Goal: Information Seeking & Learning: Learn about a topic

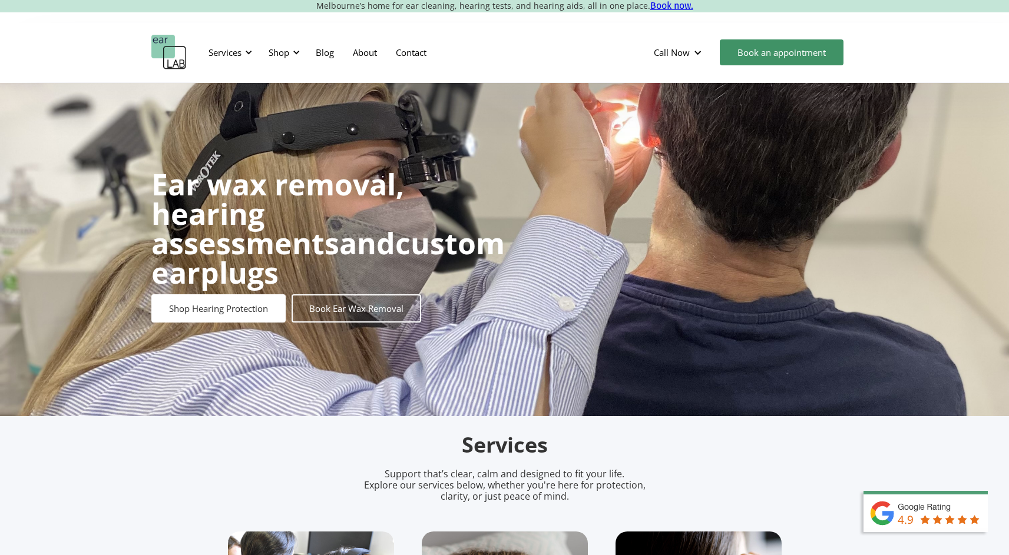
click at [228, 55] on div "Services" at bounding box center [224, 53] width 33 height 12
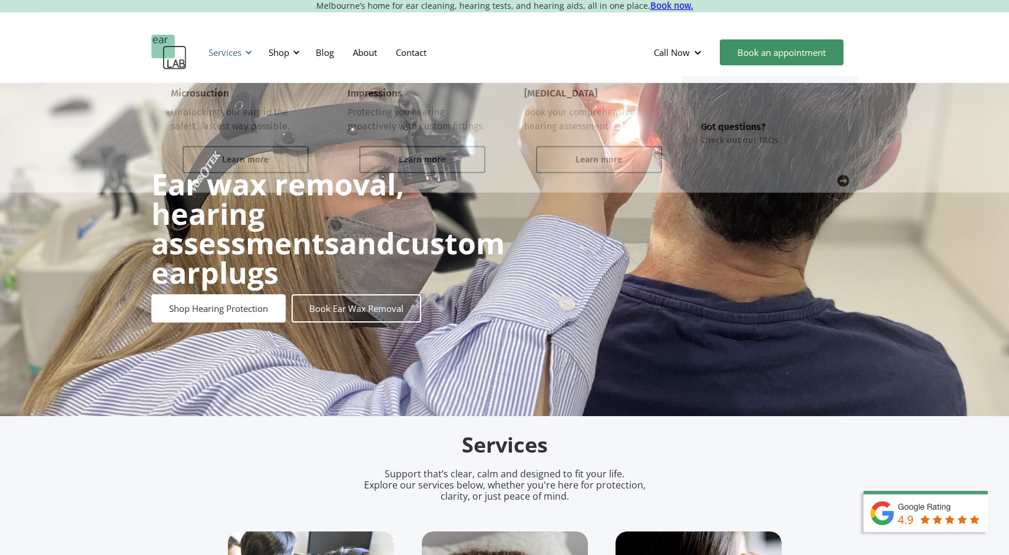
drag, startPoint x: 0, startPoint y: 0, endPoint x: 224, endPoint y: 56, distance: 231.2
click at [228, 55] on div "Services" at bounding box center [224, 53] width 33 height 12
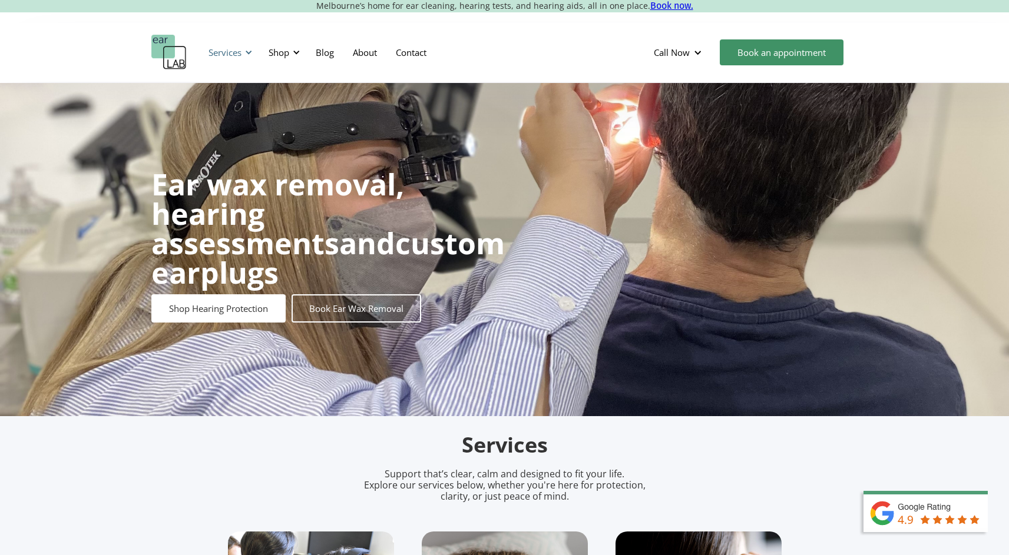
click at [224, 56] on div "Services" at bounding box center [224, 53] width 33 height 12
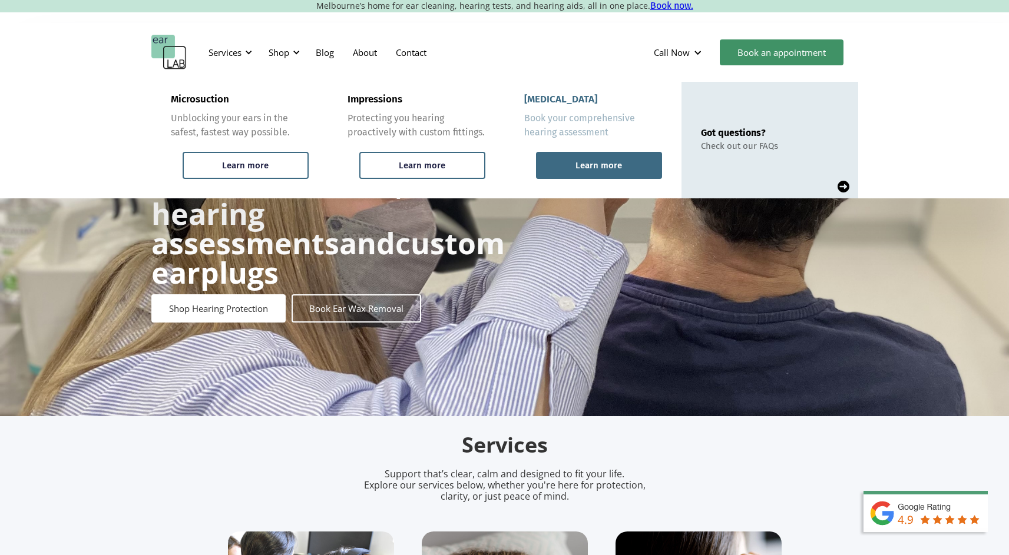
click at [596, 152] on div "Learn more" at bounding box center [599, 165] width 126 height 27
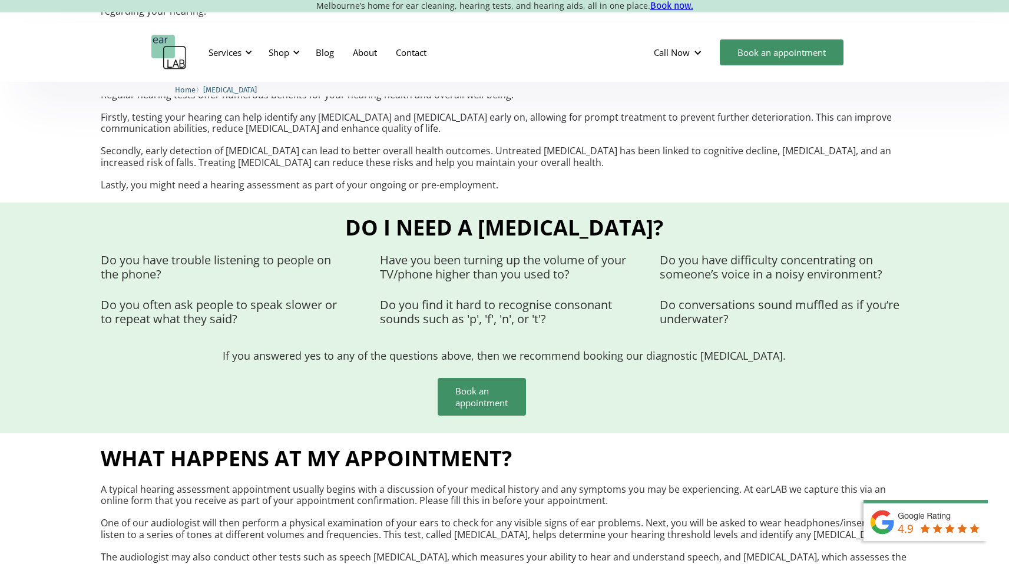
scroll to position [374, 0]
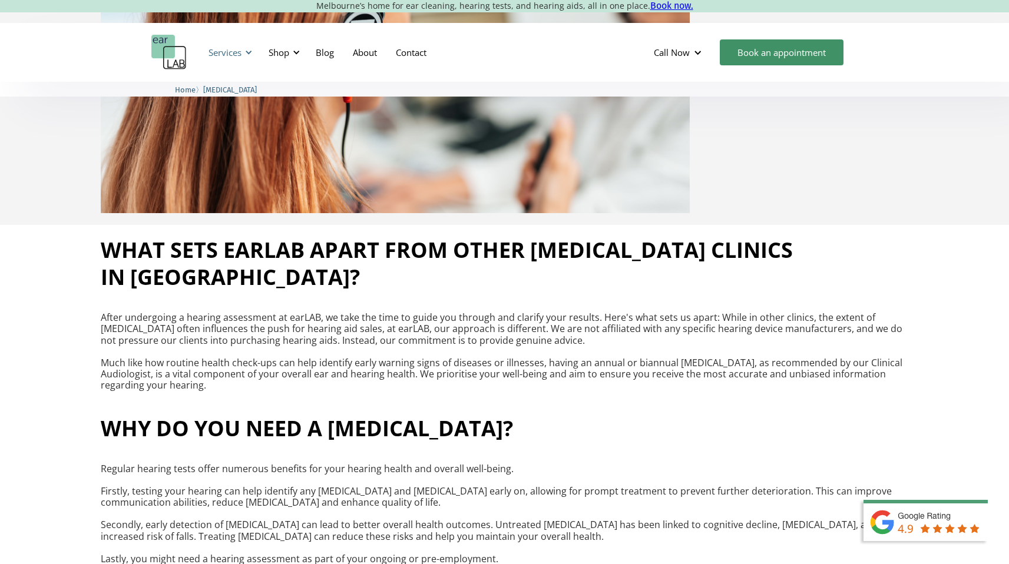
click at [218, 55] on div "Services" at bounding box center [224, 53] width 33 height 12
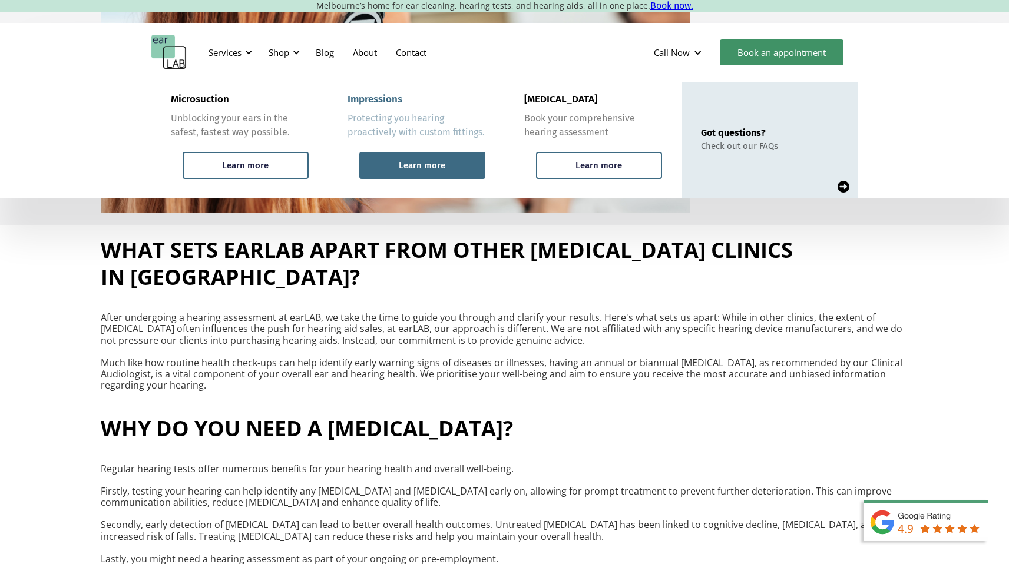
click at [431, 157] on div "Learn more" at bounding box center [422, 165] width 126 height 27
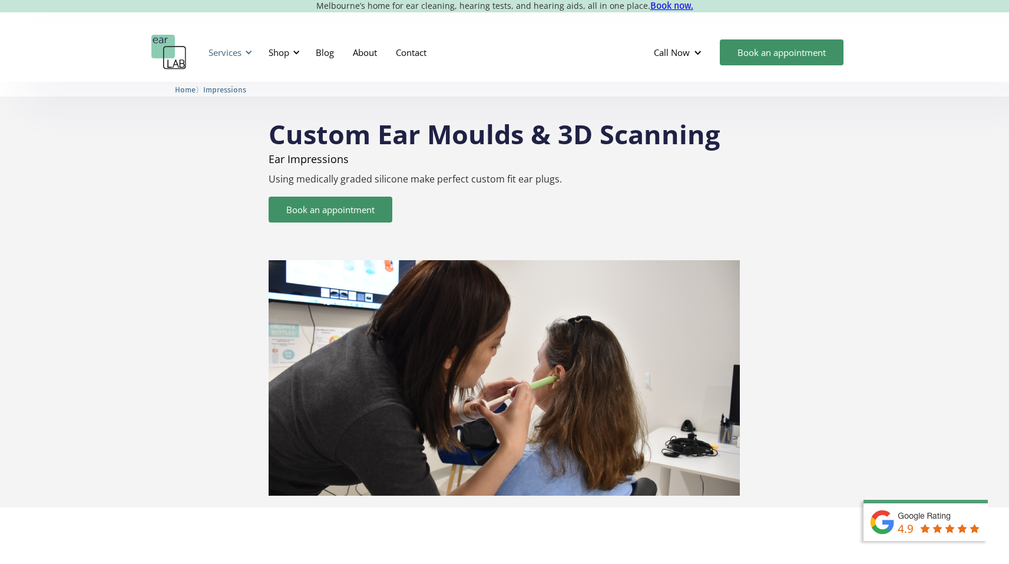
click at [238, 42] on div "Services" at bounding box center [228, 52] width 54 height 35
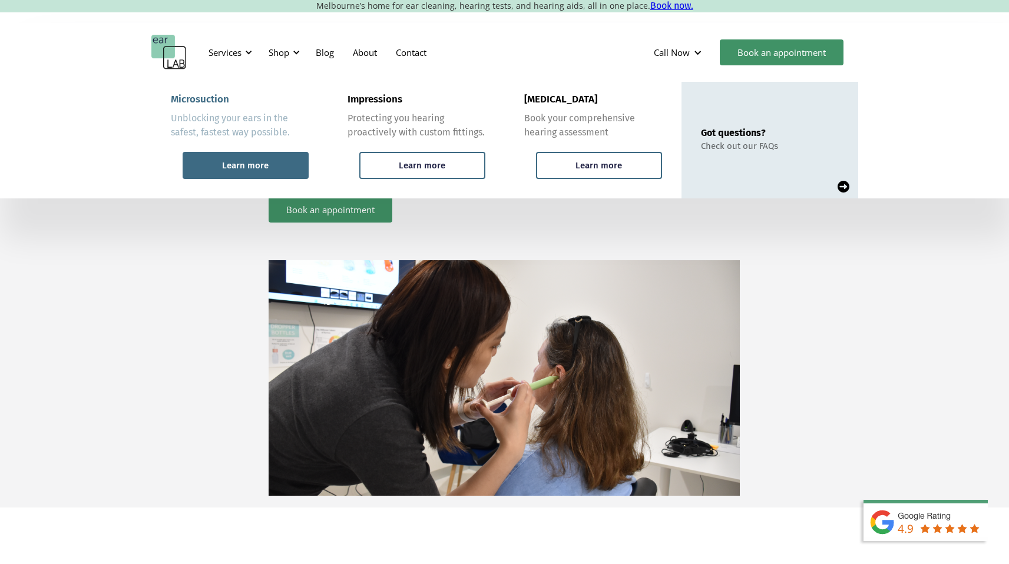
click at [216, 163] on div "Learn more" at bounding box center [246, 165] width 126 height 27
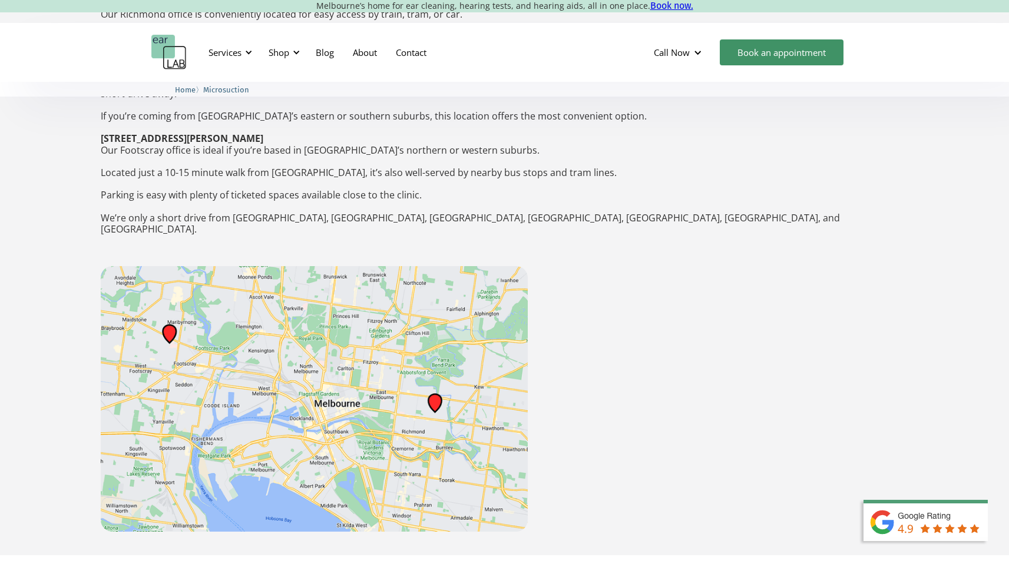
scroll to position [1898, 0]
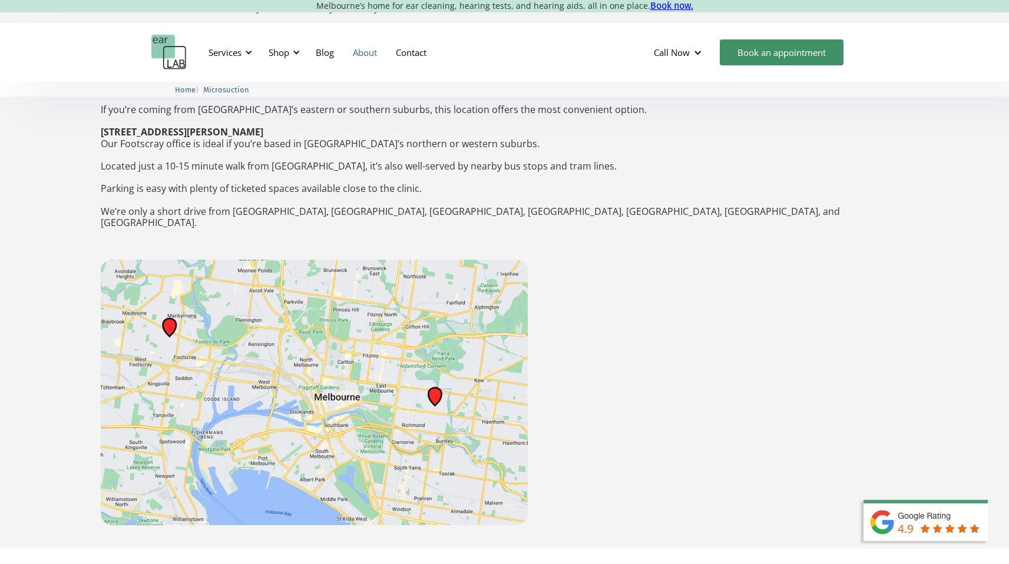
click at [362, 52] on link "About" at bounding box center [364, 52] width 43 height 34
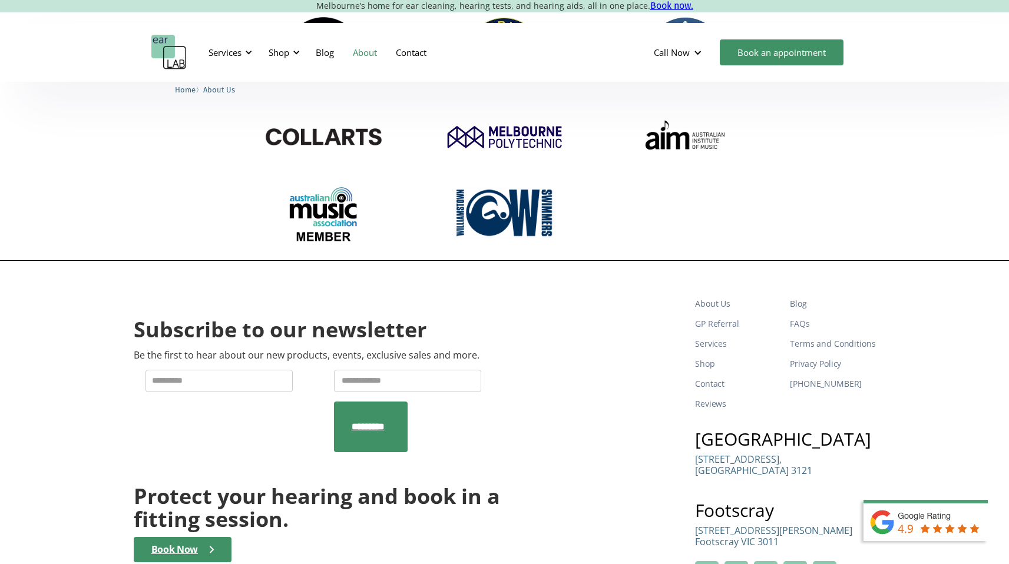
scroll to position [1736, 0]
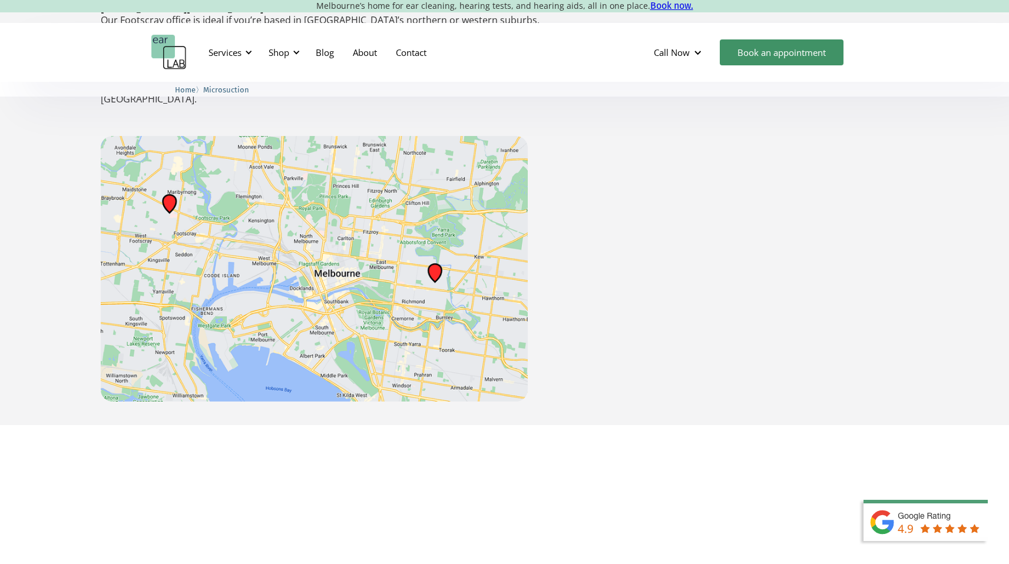
scroll to position [1948, 0]
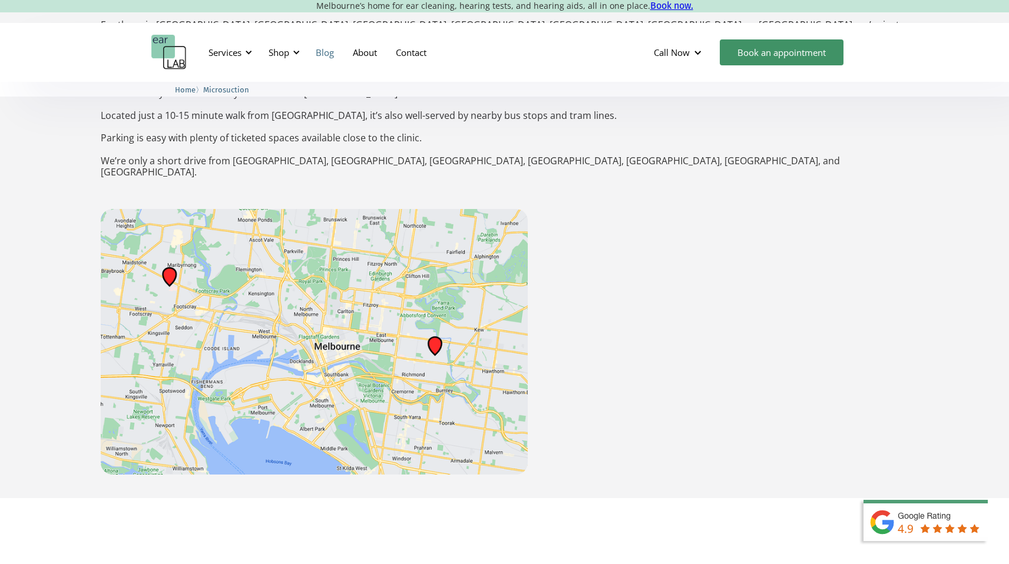
click at [317, 55] on link "Blog" at bounding box center [324, 52] width 37 height 34
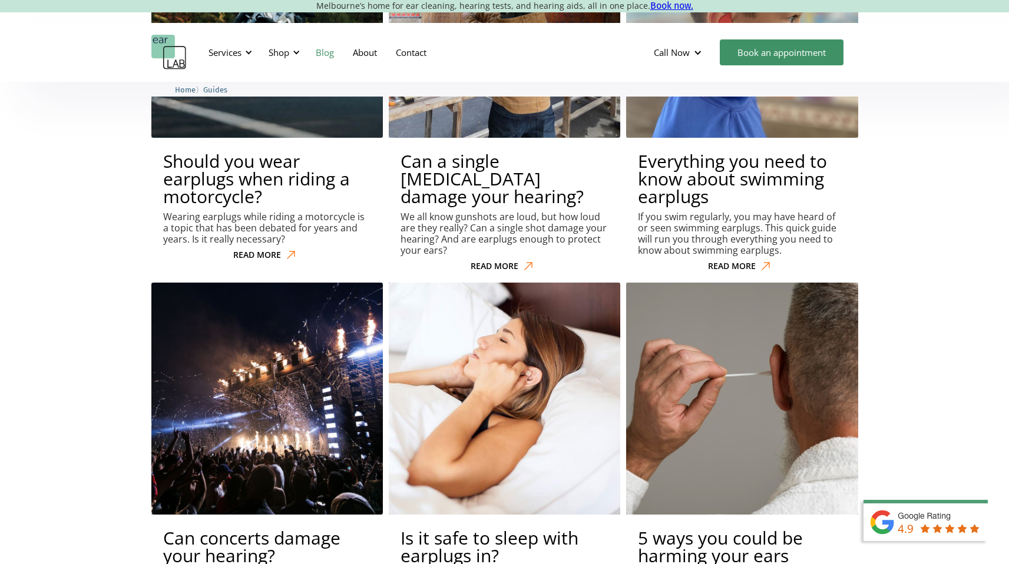
scroll to position [3909, 0]
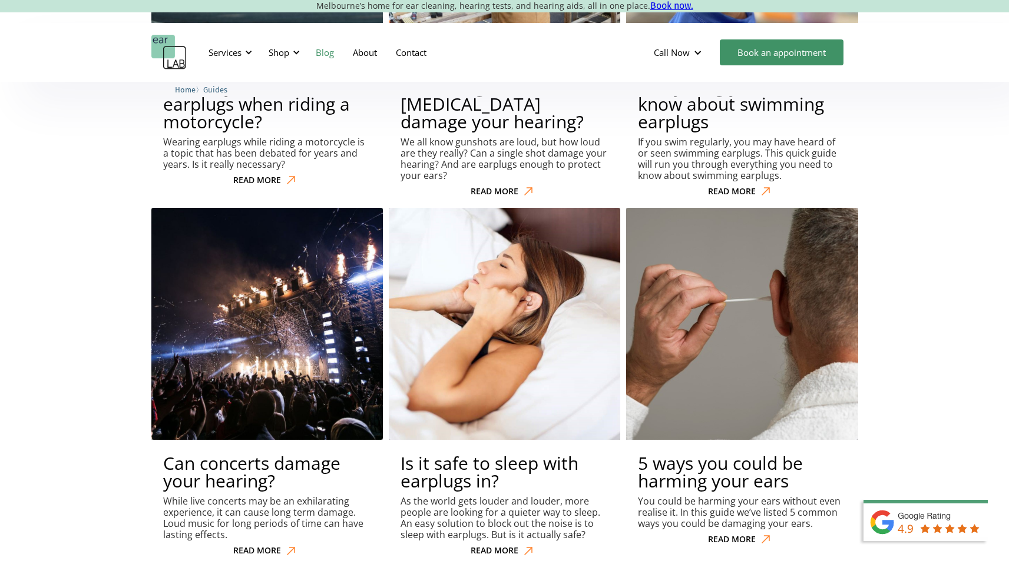
click at [273, 207] on img at bounding box center [266, 323] width 233 height 233
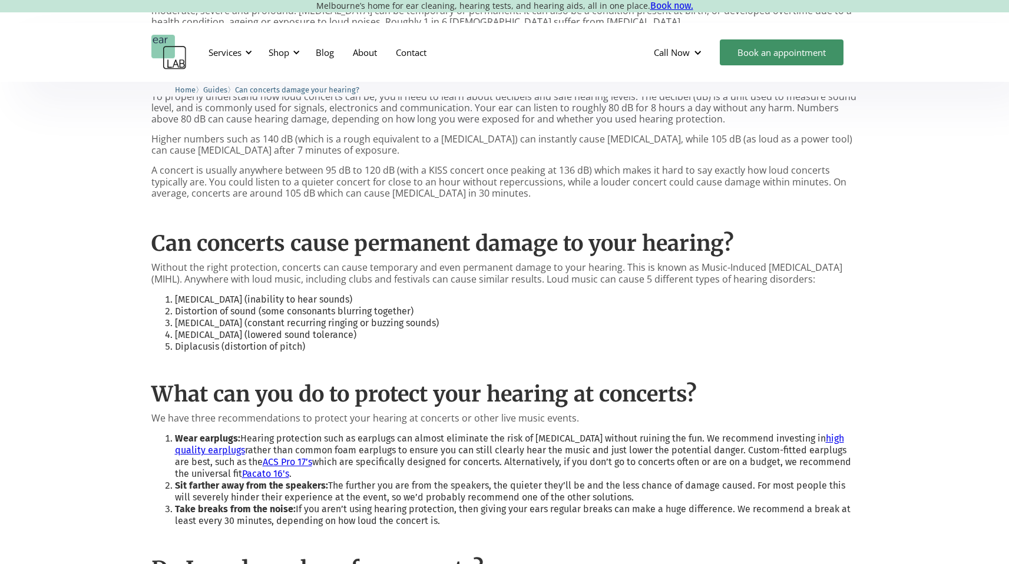
scroll to position [731, 0]
click at [299, 456] on link "ACS Pro 17’s" at bounding box center [287, 461] width 49 height 11
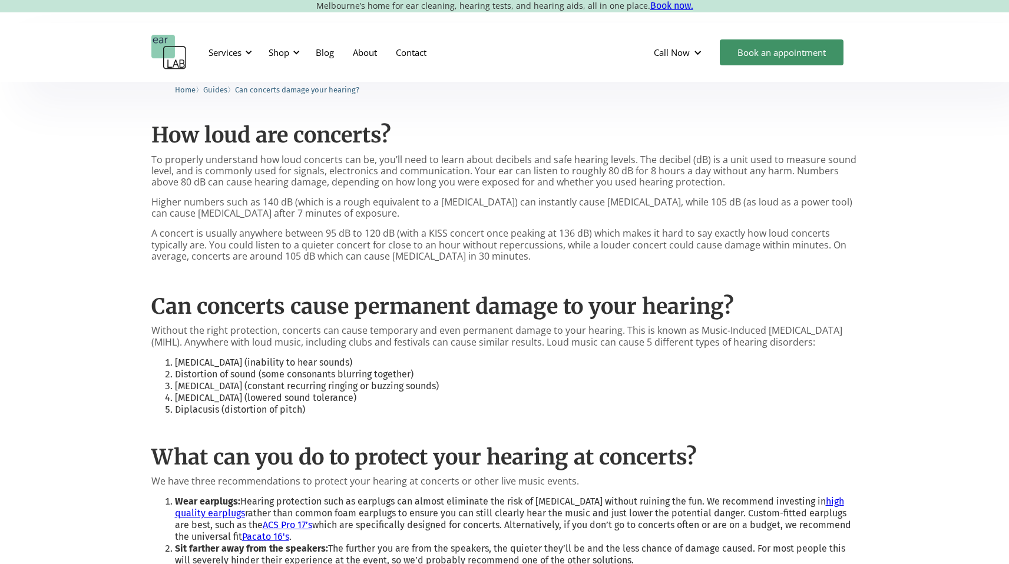
scroll to position [666, 0]
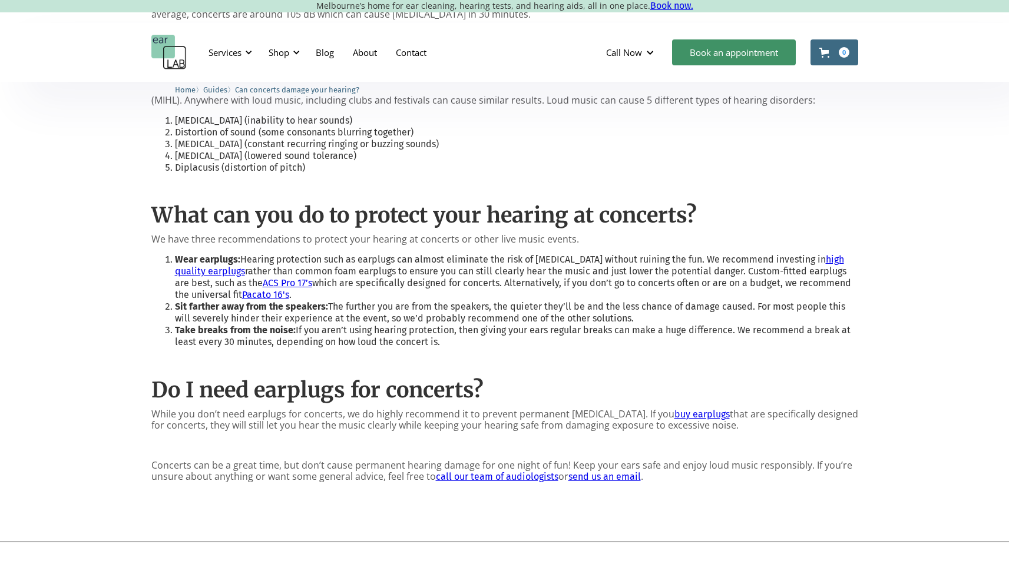
scroll to position [666, 0]
